Goal: Use online tool/utility: Utilize a website feature to perform a specific function

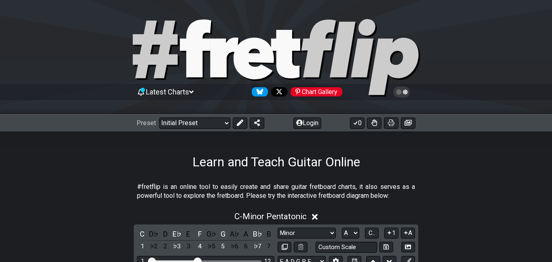
select select "Minor"
select select "A"
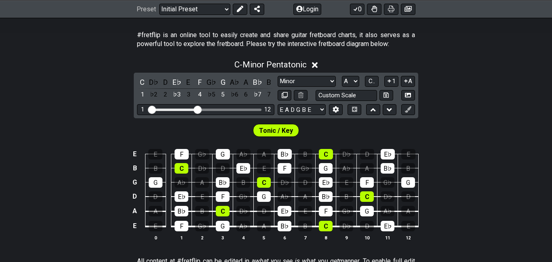
scroll to position [152, 0]
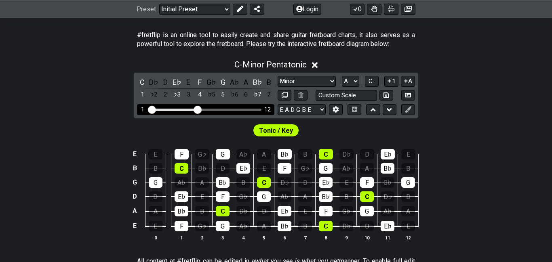
click at [227, 110] on div "Visible fret range" at bounding box center [206, 110] width 112 height 2
click at [227, 111] on div "Visible fret range" at bounding box center [206, 110] width 112 height 2
drag, startPoint x: 198, startPoint y: 108, endPoint x: 237, endPoint y: 112, distance: 39.0
click at [236, 109] on input "Visible fret range" at bounding box center [205, 109] width 115 height 0
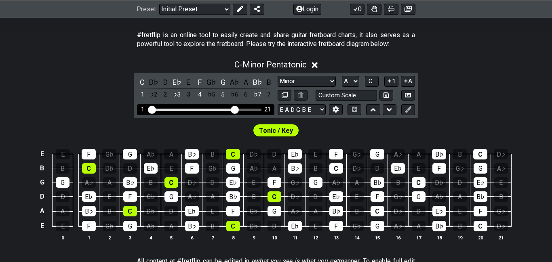
select select "Minor Pentatonic"
click at [237, 109] on input "Visible fret range" at bounding box center [205, 109] width 115 height 0
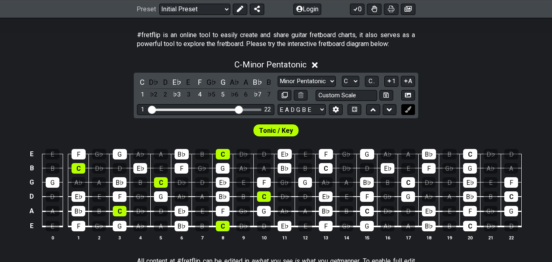
click at [406, 112] on icon at bounding box center [408, 109] width 6 height 6
click at [409, 110] on icon at bounding box center [408, 109] width 6 height 6
click at [243, 11] on button at bounding box center [240, 8] width 15 height 11
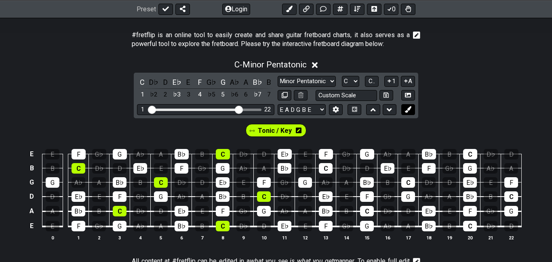
click at [412, 112] on button at bounding box center [409, 109] width 14 height 11
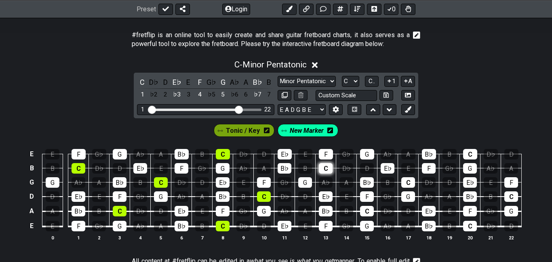
click at [328, 169] on div "C" at bounding box center [326, 168] width 14 height 11
click at [328, 130] on icon at bounding box center [331, 131] width 6 height 6
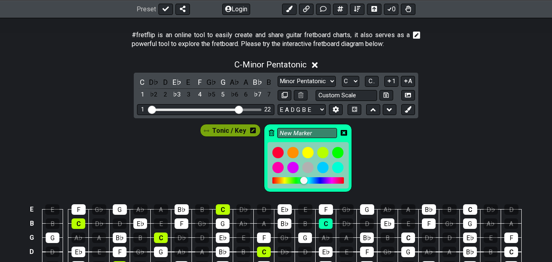
click at [270, 133] on icon at bounding box center [272, 133] width 6 height 6
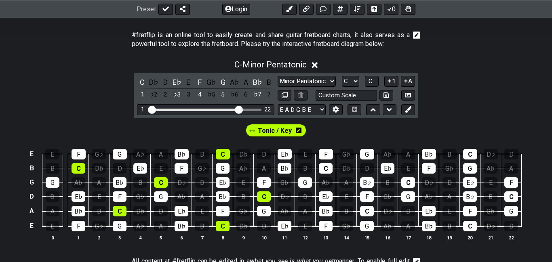
click at [270, 133] on span "Tonic / Key" at bounding box center [275, 131] width 34 height 12
click at [356, 82] on select "A♭ A A♯ B♭ B C C♯ D♭ D D♯ E♭ E F F♯ G♭ G G♯" at bounding box center [350, 81] width 17 height 11
select select "A"
click at [342, 76] on select "A♭ A A♯ B♭ B C C♯ D♭ D D♯ E♭ E F F♯ G♭ G G♯" at bounding box center [350, 81] width 17 height 11
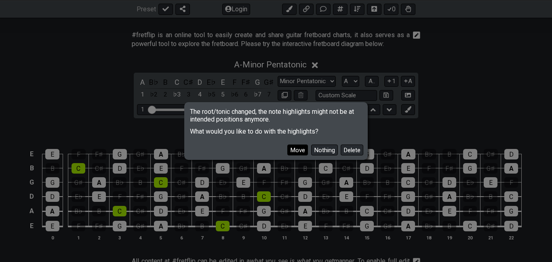
click at [298, 150] on button "Move" at bounding box center [298, 150] width 21 height 11
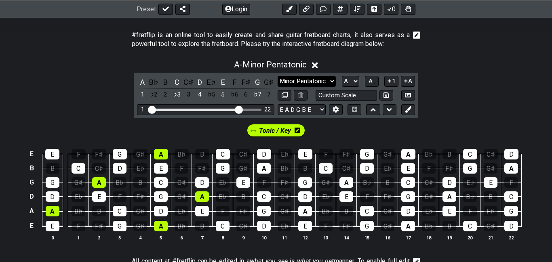
click at [331, 80] on select "Minor Pentatonic Click to edit Minor Pentatonic Major Pentatonic Minor Blues Ma…" at bounding box center [307, 81] width 58 height 11
select select "Minor / Aeolian"
click at [278, 76] on select "Minor Pentatonic Click to edit Minor Pentatonic Major Pentatonic Minor Blues Ma…" at bounding box center [307, 81] width 58 height 11
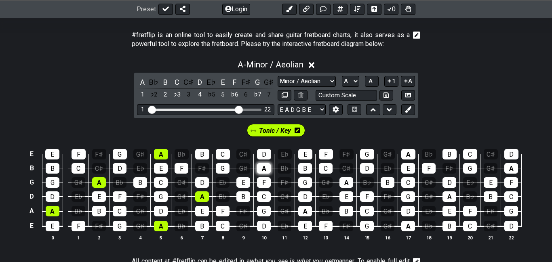
click at [262, 168] on div "A" at bounding box center [264, 168] width 14 height 11
click at [305, 212] on div "A" at bounding box center [305, 211] width 14 height 11
click at [345, 184] on div "A" at bounding box center [347, 183] width 14 height 11
click at [410, 151] on div "A" at bounding box center [409, 154] width 14 height 11
click at [409, 226] on div "A" at bounding box center [409, 226] width 14 height 11
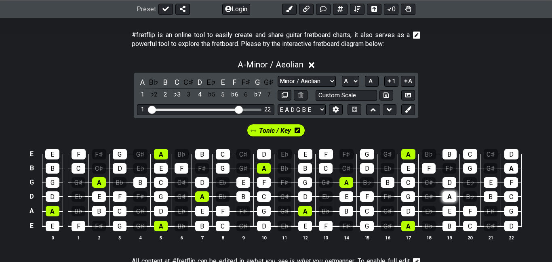
click at [449, 199] on div "A" at bounding box center [450, 197] width 14 height 11
click at [512, 169] on div "A" at bounding box center [512, 168] width 14 height 11
click at [372, 83] on span "A.." at bounding box center [372, 81] width 6 height 7
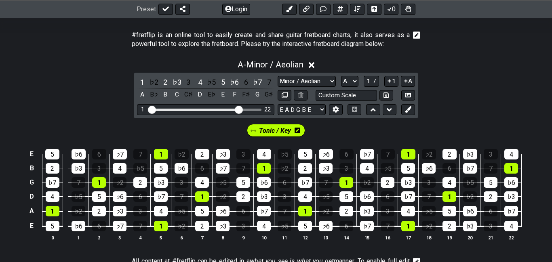
click at [323, 131] on div "Tonic / Key" at bounding box center [276, 128] width 552 height 20
click at [285, 130] on span "Tonic / Key" at bounding box center [275, 131] width 32 height 12
click at [411, 109] on icon at bounding box center [408, 109] width 6 height 6
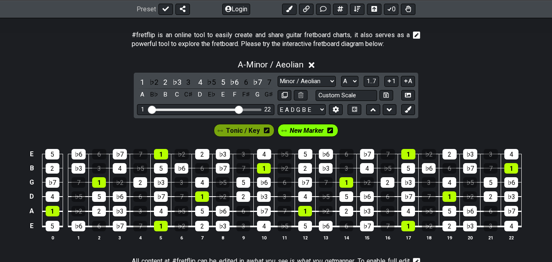
click at [329, 130] on icon at bounding box center [331, 131] width 6 height 6
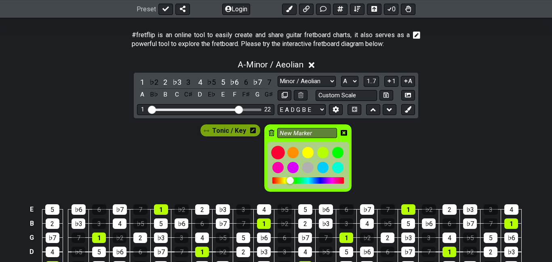
click at [279, 152] on div at bounding box center [278, 153] width 14 height 14
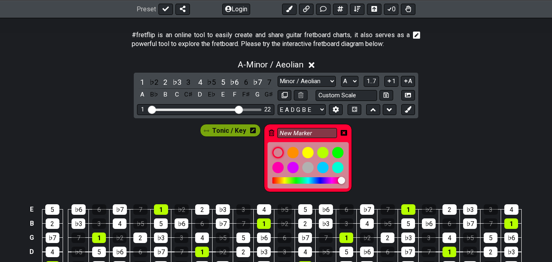
click at [400, 134] on div "Tonic / Key New Marker" at bounding box center [276, 156] width 552 height 76
click at [343, 133] on icon at bounding box center [344, 133] width 6 height 6
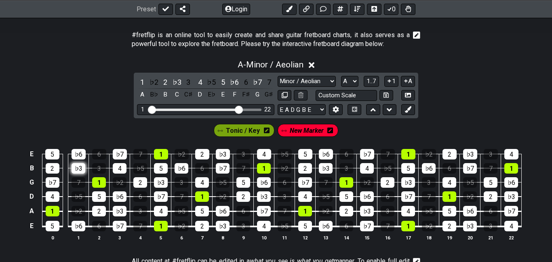
click at [74, 169] on div "♭3" at bounding box center [79, 168] width 14 height 11
click at [116, 212] on div "♭3" at bounding box center [120, 211] width 14 height 11
click at [159, 182] on div "♭3" at bounding box center [161, 183] width 14 height 11
click at [222, 156] on div "♭3" at bounding box center [223, 154] width 14 height 11
click at [225, 225] on div "♭3" at bounding box center [223, 226] width 14 height 11
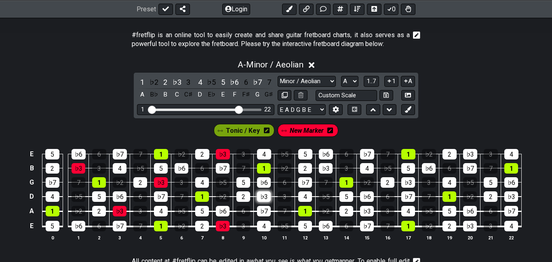
click at [264, 197] on div "♭3" at bounding box center [264, 197] width 14 height 11
click at [325, 171] on div "♭3" at bounding box center [326, 168] width 14 height 11
click at [366, 214] on div "♭3" at bounding box center [367, 211] width 14 height 11
click at [407, 183] on div "♭3" at bounding box center [409, 183] width 14 height 11
click at [469, 229] on div "♭3" at bounding box center [470, 226] width 14 height 11
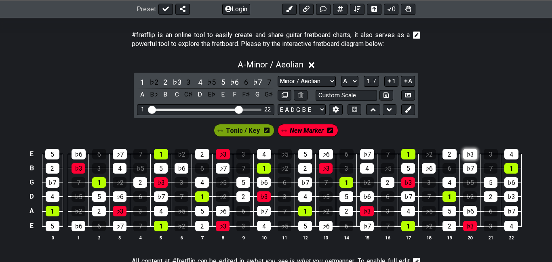
click at [473, 155] on div "♭3" at bounding box center [470, 154] width 14 height 11
click at [515, 197] on div "♭3" at bounding box center [512, 197] width 14 height 11
click at [389, 133] on div "Tonic / Key New Marker" at bounding box center [276, 128] width 552 height 20
click at [315, 132] on span "New Marker" at bounding box center [307, 131] width 34 height 12
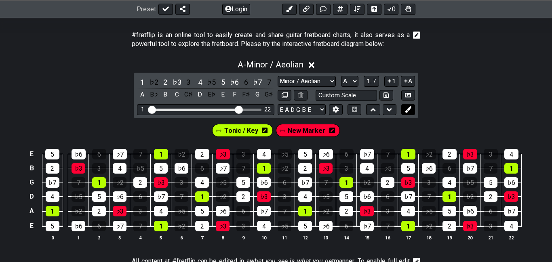
click at [411, 109] on icon at bounding box center [408, 109] width 6 height 6
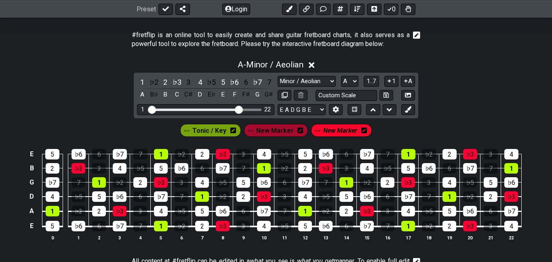
click at [364, 132] on icon at bounding box center [365, 131] width 6 height 6
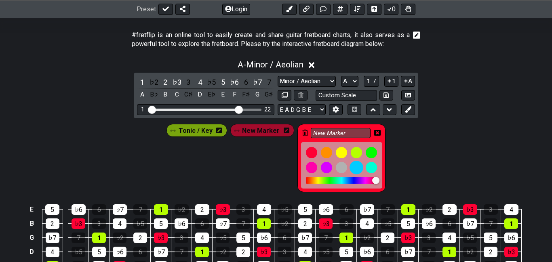
click at [357, 170] on div at bounding box center [357, 168] width 14 height 14
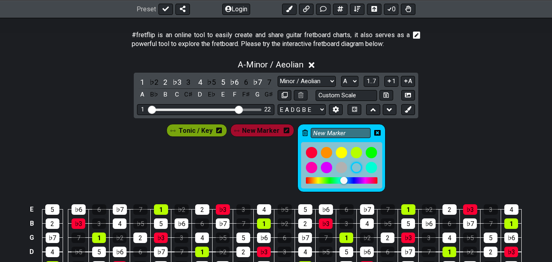
click at [374, 133] on icon at bounding box center [377, 133] width 6 height 6
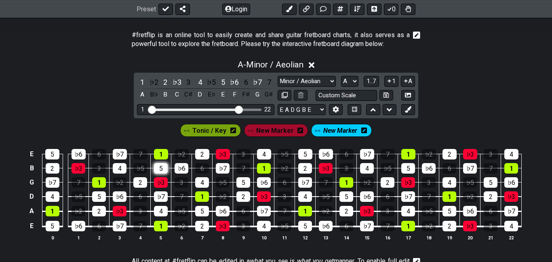
click at [164, 169] on div "5" at bounding box center [161, 168] width 14 height 11
click at [96, 195] on div "5" at bounding box center [99, 197] width 14 height 11
click at [204, 214] on div "5" at bounding box center [202, 211] width 14 height 11
click at [243, 186] on div "5" at bounding box center [244, 183] width 14 height 11
click at [302, 154] on div "5" at bounding box center [305, 154] width 14 height 11
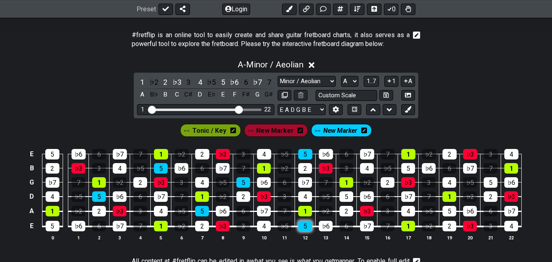
click at [304, 229] on div "5" at bounding box center [305, 226] width 14 height 11
click at [304, 227] on div "5" at bounding box center [305, 226] width 14 height 11
click at [346, 198] on div "5" at bounding box center [347, 197] width 14 height 11
click at [410, 167] on div "5" at bounding box center [409, 168] width 14 height 11
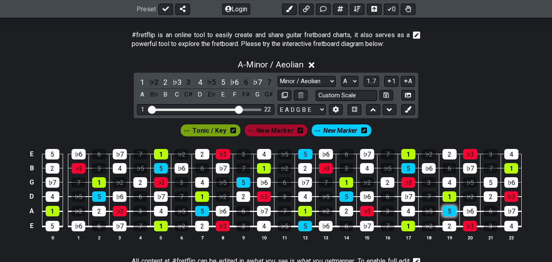
click at [448, 214] on div "5" at bounding box center [450, 211] width 14 height 11
click at [491, 182] on div "5" at bounding box center [491, 183] width 14 height 11
click at [349, 130] on span "New Marker" at bounding box center [340, 131] width 34 height 12
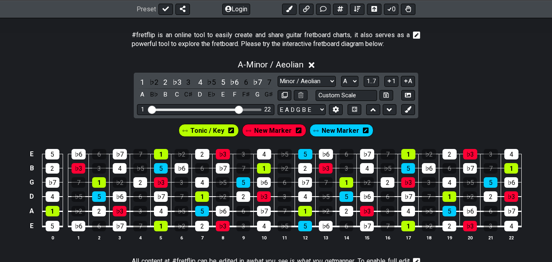
click at [363, 131] on icon at bounding box center [366, 130] width 6 height 6
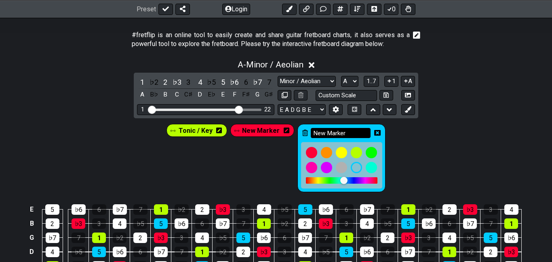
click at [347, 136] on input "New Marker" at bounding box center [341, 133] width 60 height 10
type input "N"
type input "Perfect 5th"
click at [376, 133] on icon at bounding box center [377, 133] width 6 height 6
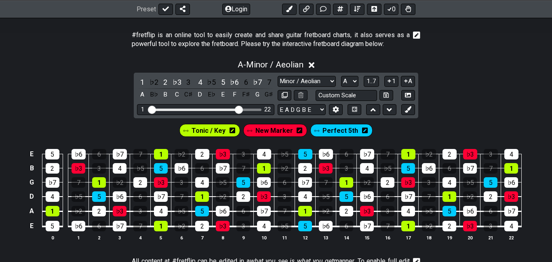
click at [268, 132] on span "New Marker" at bounding box center [275, 131] width 38 height 12
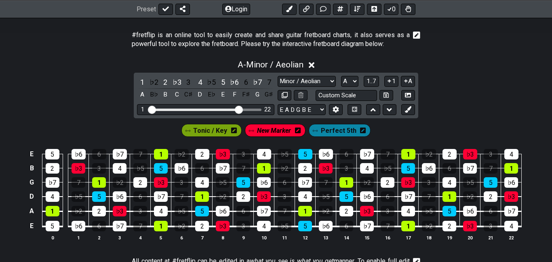
click at [297, 132] on icon at bounding box center [298, 131] width 6 height 6
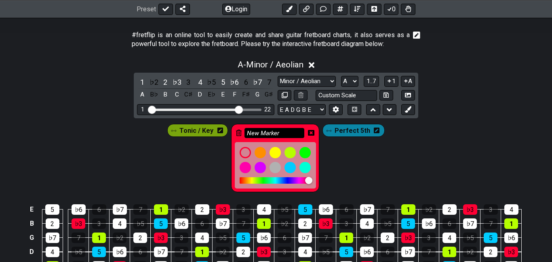
click at [286, 136] on input "New Marker" at bounding box center [275, 133] width 60 height 10
type input "N"
type input "F"
type input "minor 3rd"
click at [452, 153] on div "Tonic / Key minor 3rd Perfect 5th" at bounding box center [276, 156] width 552 height 76
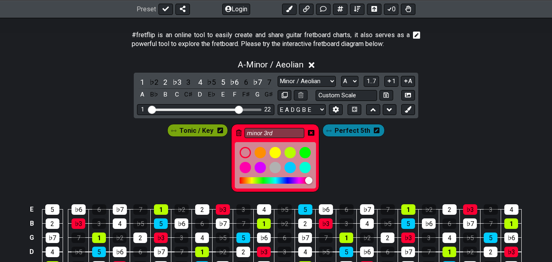
click at [313, 133] on icon at bounding box center [311, 133] width 6 height 6
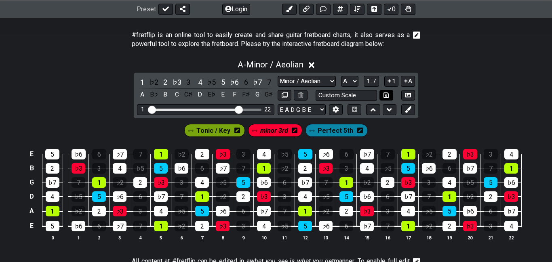
click at [389, 96] on button at bounding box center [387, 95] width 14 height 11
select select "Custom Scale"
click at [291, 65] on span "A - Custom Scale" at bounding box center [271, 65] width 60 height 10
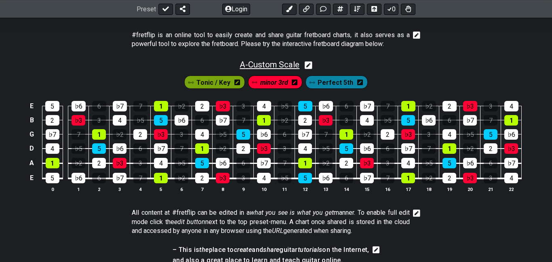
click at [285, 65] on span "A - Custom Scale" at bounding box center [270, 65] width 60 height 10
select select "Custom Scale"
select select "A"
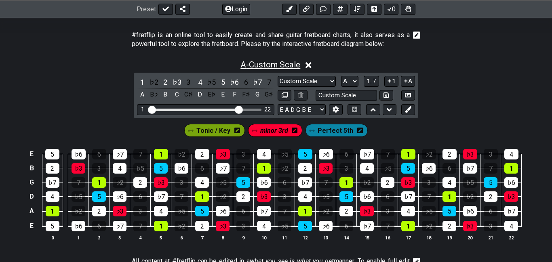
click at [285, 65] on span "A - Custom Scale" at bounding box center [271, 65] width 60 height 10
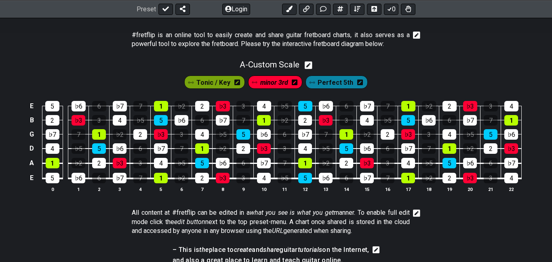
click at [313, 66] on icon at bounding box center [309, 65] width 8 height 8
select select "Custom Scale"
select select "A"
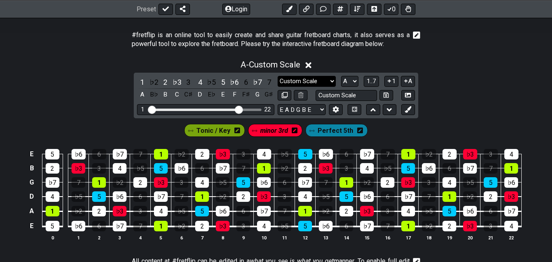
click at [308, 80] on select "Minor Pentatonic Custom Scale Minor Pentatonic Major Pentatonic Minor Blues Maj…" at bounding box center [307, 81] width 58 height 11
select select "Minor / Aeolian"
click at [278, 76] on select "Minor Pentatonic Custom Scale Minor Pentatonic Major Pentatonic Minor Blues Maj…" at bounding box center [307, 81] width 58 height 11
click at [374, 84] on span "1..7" at bounding box center [372, 81] width 10 height 7
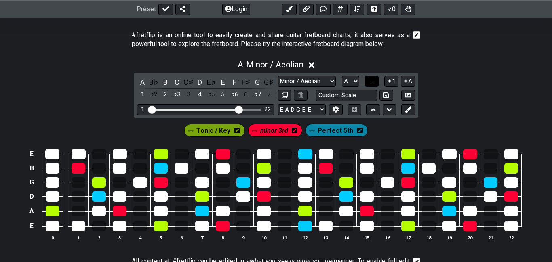
click at [374, 84] on button "..." at bounding box center [372, 81] width 14 height 11
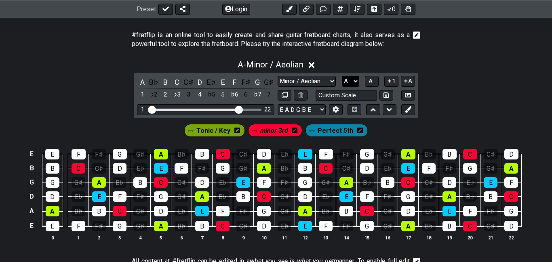
click at [357, 80] on select "A♭ A A♯ B♭ B C C♯ D♭ D D♯ E♭ E F F♯ G♭ G G♯" at bounding box center [350, 81] width 17 height 11
select select "E"
click at [342, 76] on select "A♭ A A♯ B♭ B C C♯ D♭ D D♯ E♭ E F F♯ G♭ G G♯" at bounding box center [350, 81] width 17 height 11
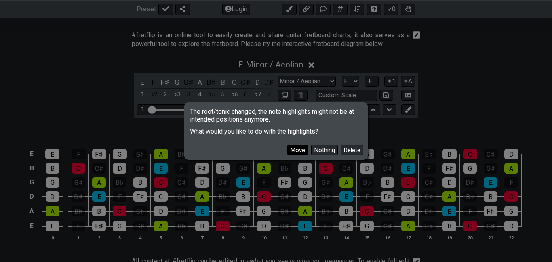
click at [300, 148] on button "Move" at bounding box center [298, 150] width 21 height 11
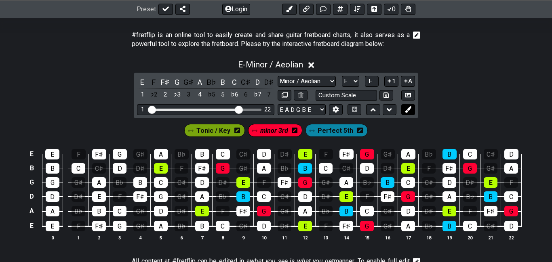
click at [405, 111] on icon at bounding box center [408, 109] width 6 height 6
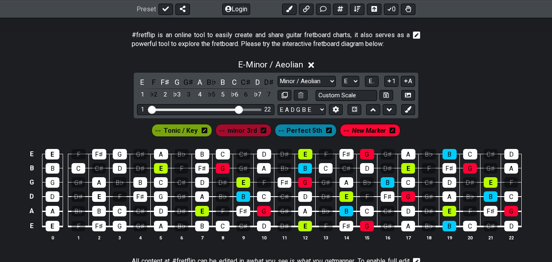
click at [179, 131] on span "Tonic / Key" at bounding box center [181, 131] width 34 height 12
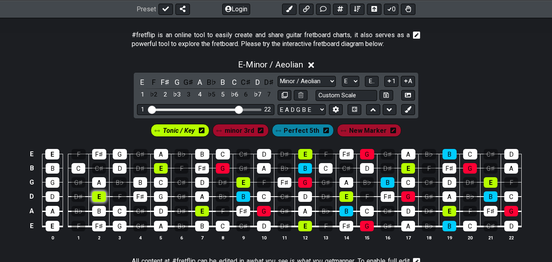
click at [99, 197] on div "E" at bounding box center [99, 197] width 14 height 11
click at [48, 154] on div "E" at bounding box center [52, 154] width 14 height 11
click at [51, 225] on div "E" at bounding box center [53, 226] width 14 height 11
click at [226, 131] on div "minor 3rd" at bounding box center [241, 130] width 56 height 13
click at [190, 131] on span "Tonic / Key" at bounding box center [179, 131] width 32 height 12
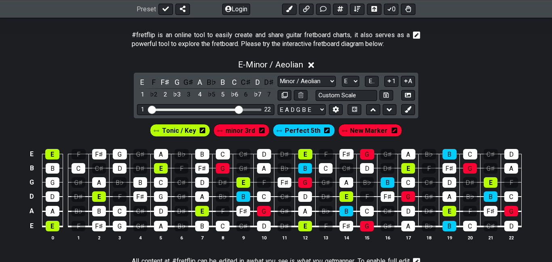
click at [235, 130] on span "minor 3rd" at bounding box center [241, 131] width 30 height 12
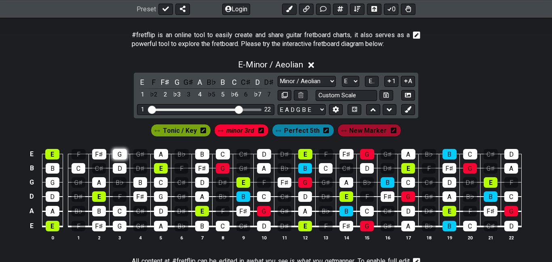
click at [118, 156] on div "G" at bounding box center [120, 154] width 14 height 11
click at [54, 182] on div "G" at bounding box center [53, 183] width 14 height 11
click at [121, 228] on div "G" at bounding box center [120, 226] width 14 height 11
click at [161, 196] on div "G" at bounding box center [161, 197] width 14 height 11
click at [307, 133] on span "Perfect 5th" at bounding box center [302, 131] width 36 height 12
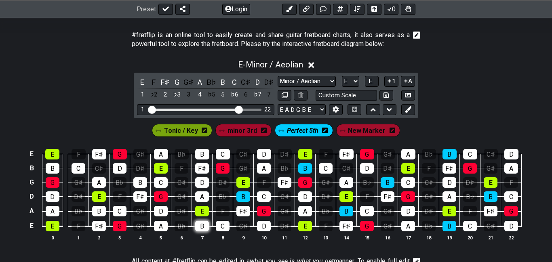
click at [196, 226] on div "B" at bounding box center [202, 226] width 14 height 11
click at [206, 155] on div "B" at bounding box center [202, 154] width 14 height 11
click at [140, 184] on div "B" at bounding box center [140, 183] width 14 height 11
click at [97, 210] on div "B" at bounding box center [99, 211] width 14 height 11
click at [54, 170] on div "B" at bounding box center [53, 168] width 14 height 11
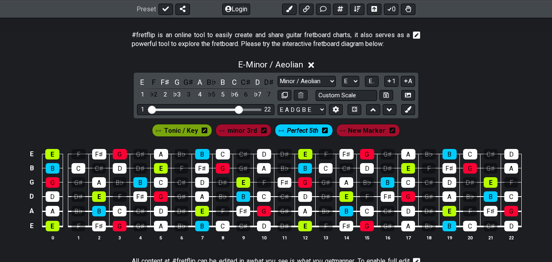
click at [0, 218] on div "E E F F♯ G G♯ A B♭ B C C♯ D D♯ E F F♯ G G♯ A B♭ B C C♯ D B B C C♯ D D♯ E F F♯ G…" at bounding box center [276, 196] width 552 height 114
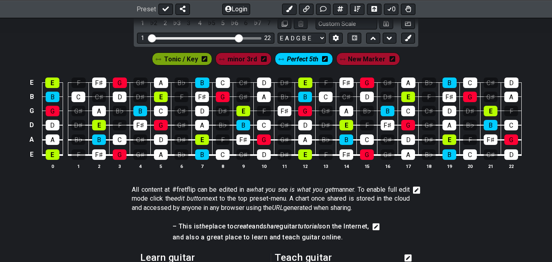
scroll to position [224, 0]
